Goal: Task Accomplishment & Management: Use online tool/utility

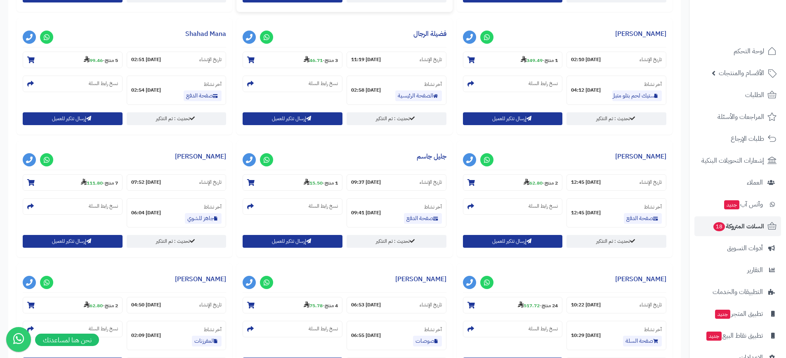
scroll to position [700, 0]
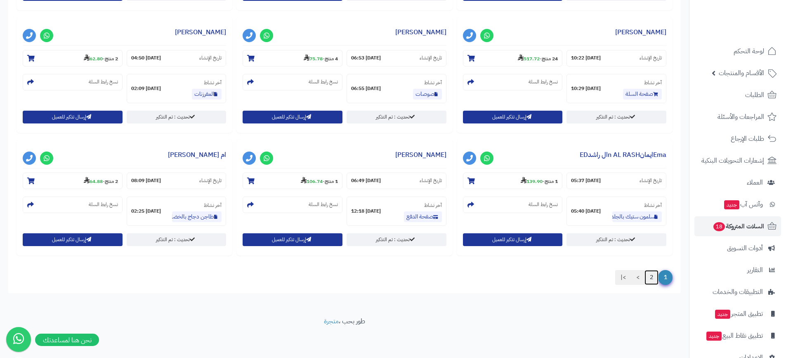
click at [629, 275] on link "2" at bounding box center [651, 277] width 14 height 15
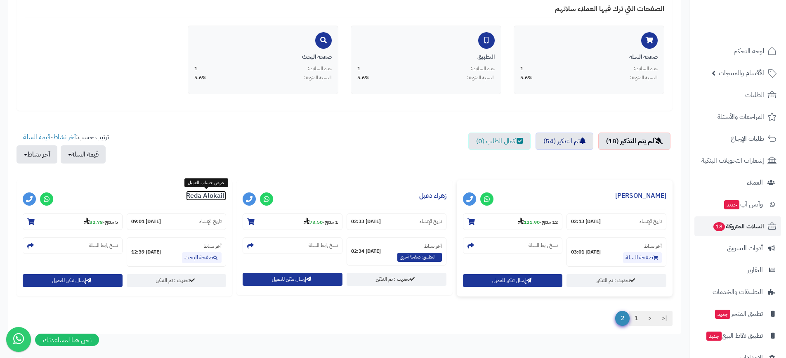
scroll to position [210, 0]
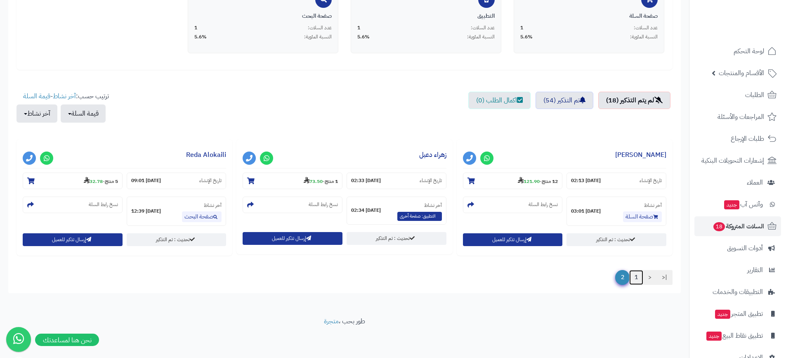
click at [629, 276] on link "1" at bounding box center [636, 277] width 14 height 15
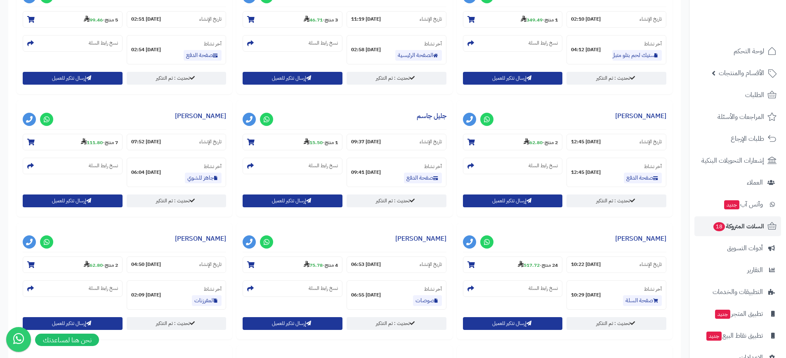
scroll to position [700, 0]
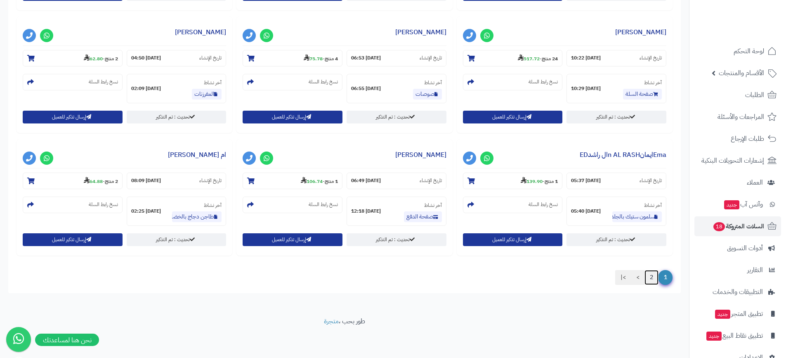
click at [629, 282] on link "2" at bounding box center [651, 277] width 14 height 15
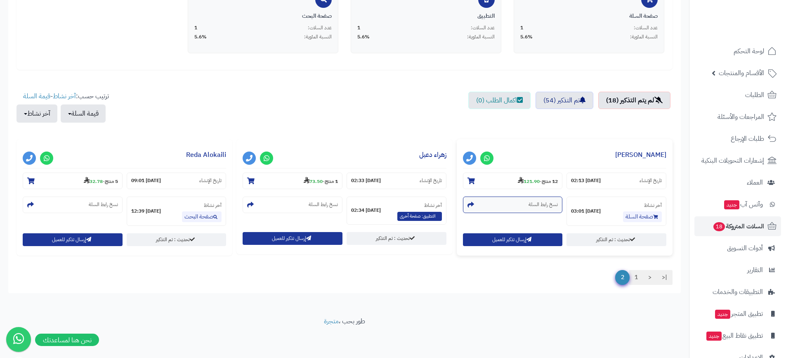
click at [526, 203] on section "نسخ رابط السلة" at bounding box center [513, 204] width 100 height 16
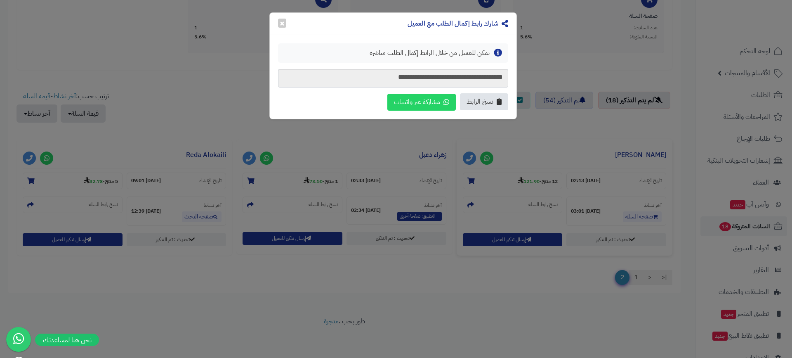
click at [473, 103] on span "نسخ الرابط" at bounding box center [480, 101] width 27 height 9
click at [277, 23] on div "شارك رابط إكمال الطلب مع العميل ×" at bounding box center [393, 24] width 247 height 22
click at [279, 23] on button "×" at bounding box center [282, 22] width 8 height 9
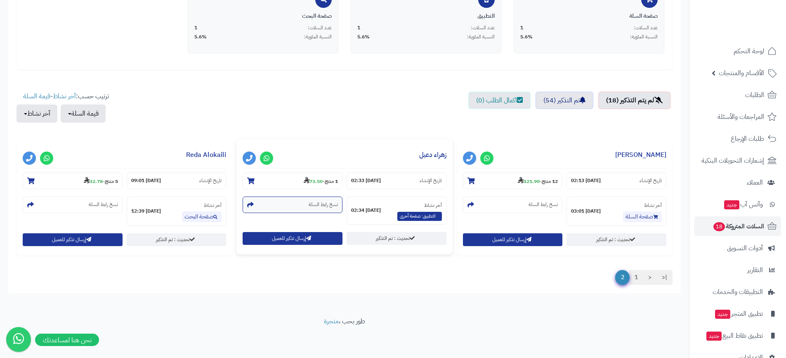
click at [317, 204] on small "نسخ رابط السلة" at bounding box center [323, 204] width 29 height 7
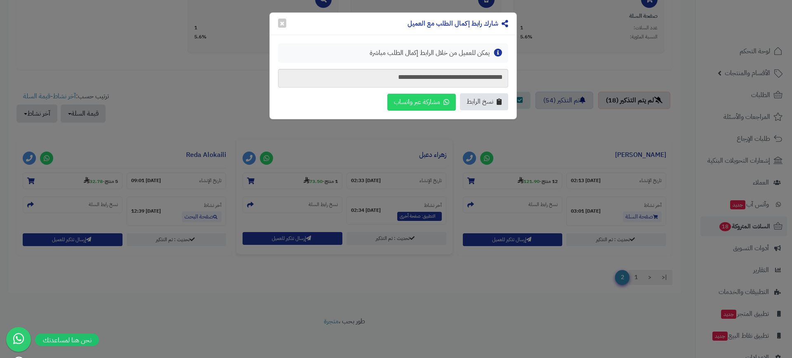
click at [481, 102] on span "نسخ الرابط" at bounding box center [480, 101] width 27 height 9
click at [269, 25] on div "**********" at bounding box center [396, 179] width 792 height 358
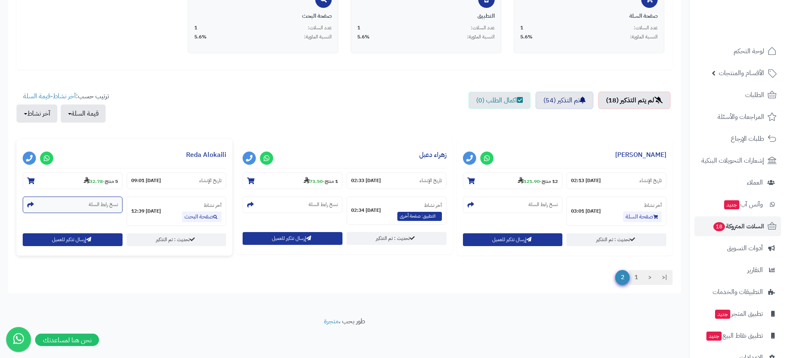
click at [104, 204] on small "نسخ رابط السلة" at bounding box center [103, 204] width 29 height 7
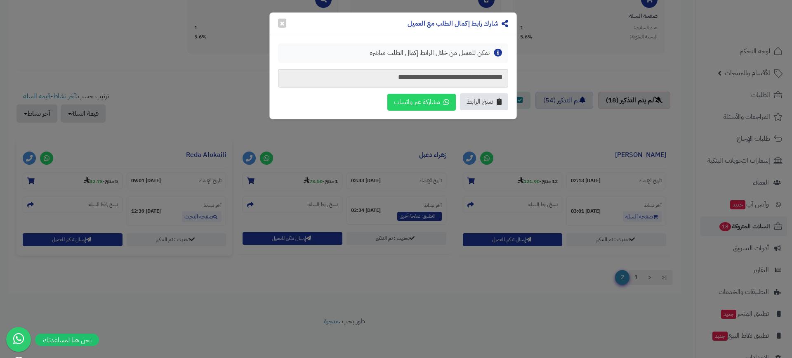
click at [481, 104] on span "نسخ الرابط" at bounding box center [480, 101] width 27 height 9
click at [285, 19] on button "×" at bounding box center [282, 22] width 8 height 9
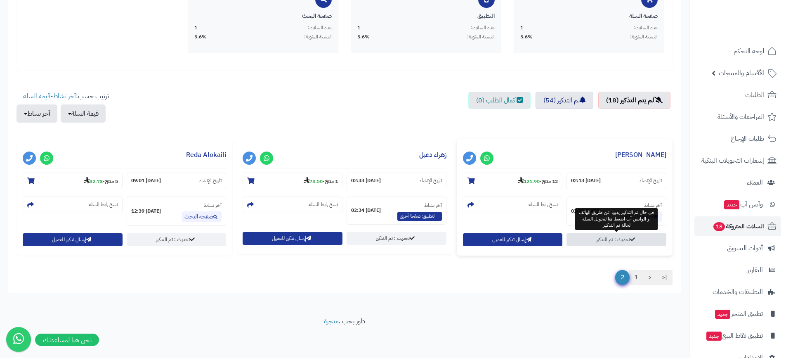
click at [612, 238] on link "تحديث : تم التذكير" at bounding box center [616, 239] width 100 height 13
